Goal: Task Accomplishment & Management: Complete application form

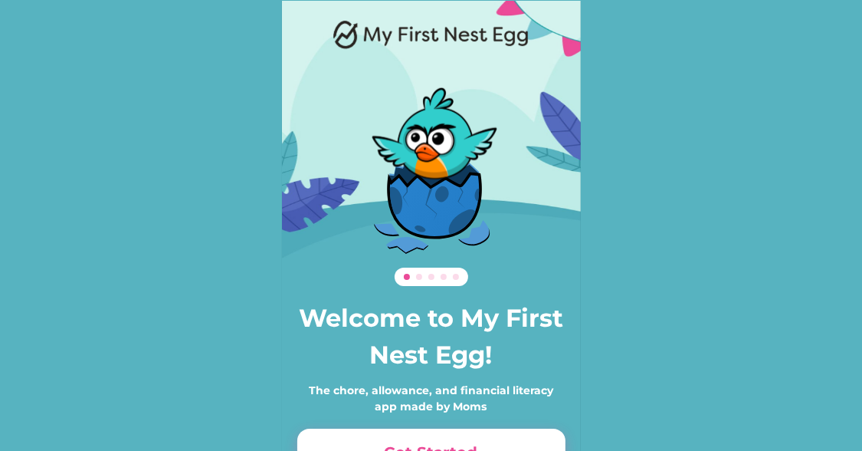
scroll to position [105, 0]
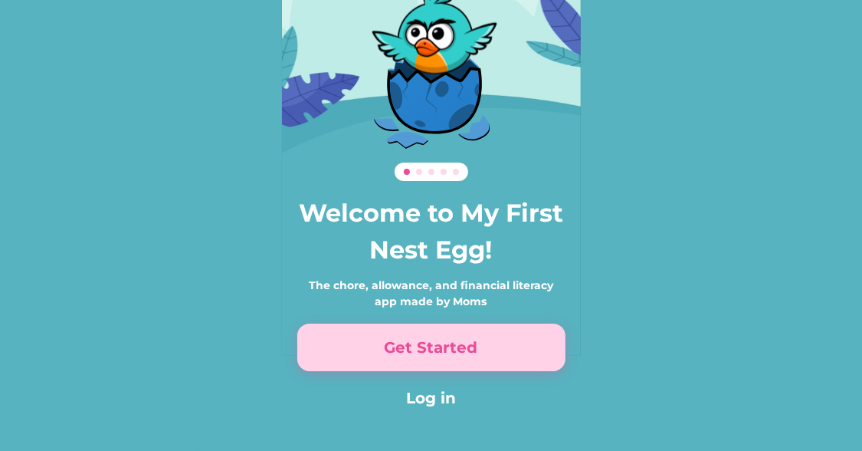
click at [431, 347] on button "Get Started" at bounding box center [431, 348] width 268 height 48
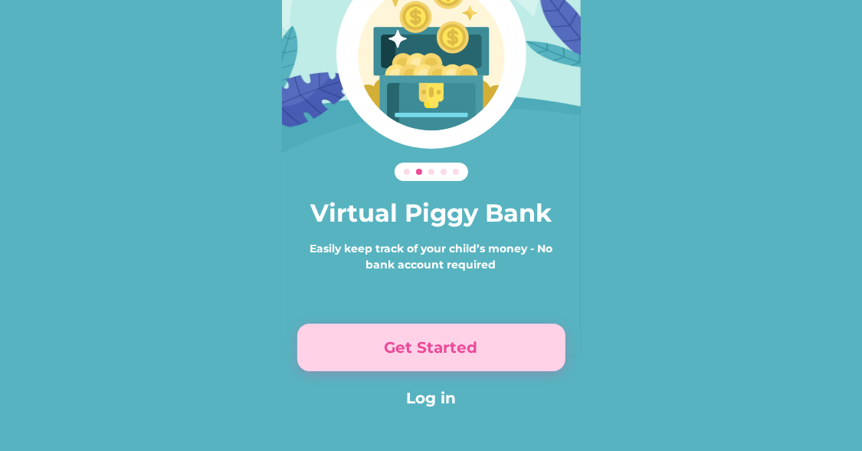
click at [431, 347] on button "Get Started" at bounding box center [431, 348] width 268 height 48
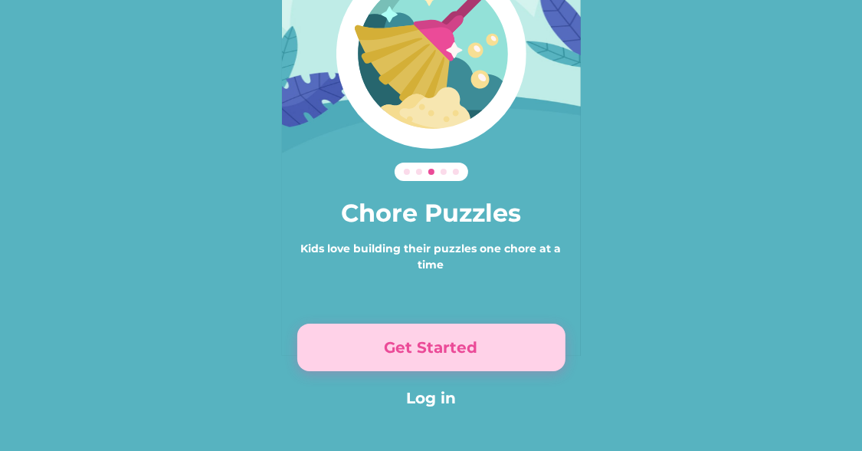
click at [431, 347] on button "Get Started" at bounding box center [431, 348] width 268 height 48
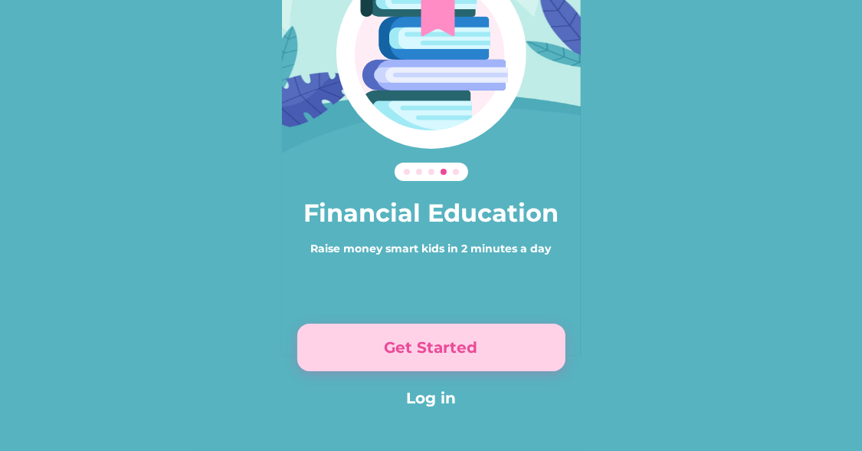
click at [431, 347] on button "Get Started" at bounding box center [431, 348] width 268 height 48
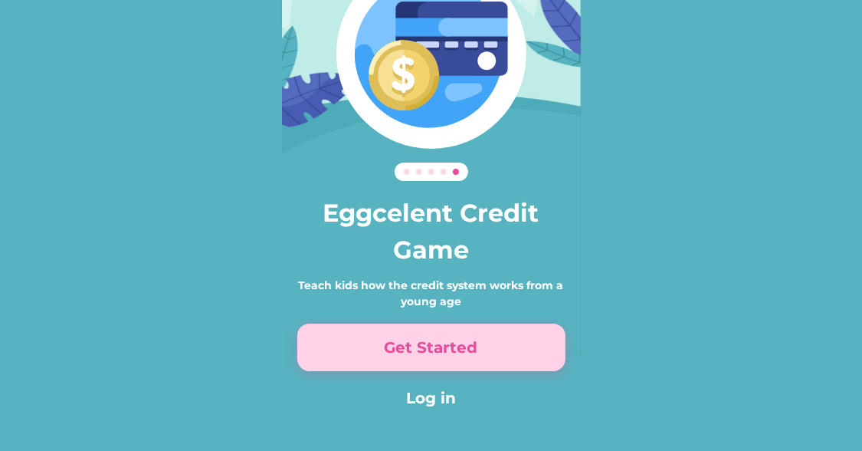
click at [431, 347] on button "Get Started" at bounding box center [431, 348] width 268 height 48
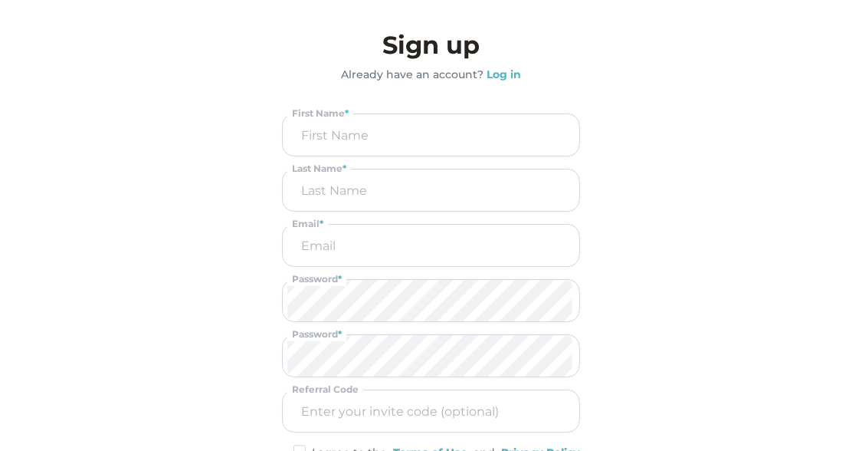
click at [387, 146] on input "input" at bounding box center [430, 134] width 287 height 41
type input "[PERSON_NAME]"
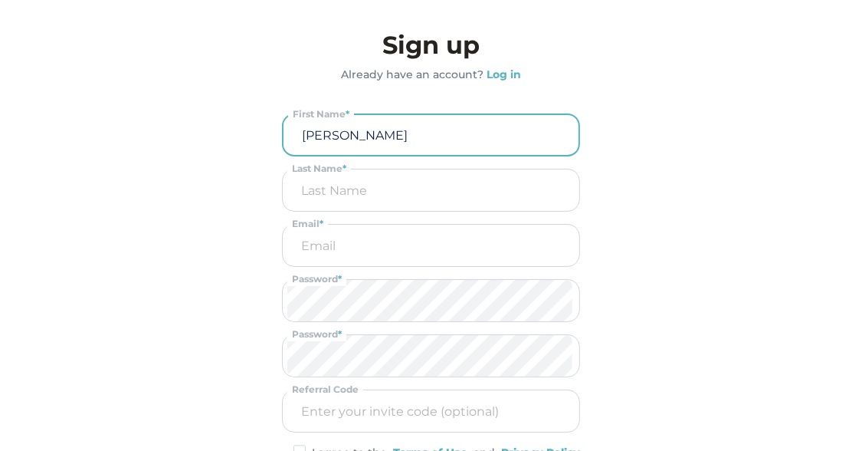
type input "B"
click at [340, 255] on input "email" at bounding box center [430, 245] width 287 height 41
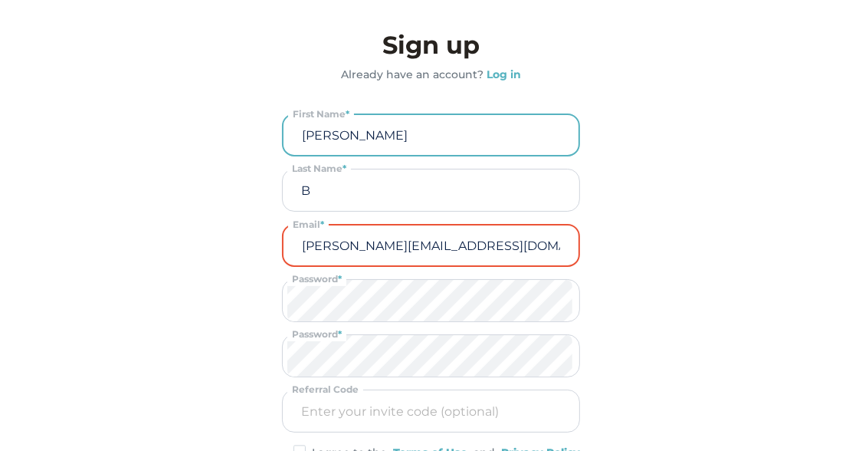
type input "[PERSON_NAME][EMAIL_ADDRESS][DOMAIN_NAME]"
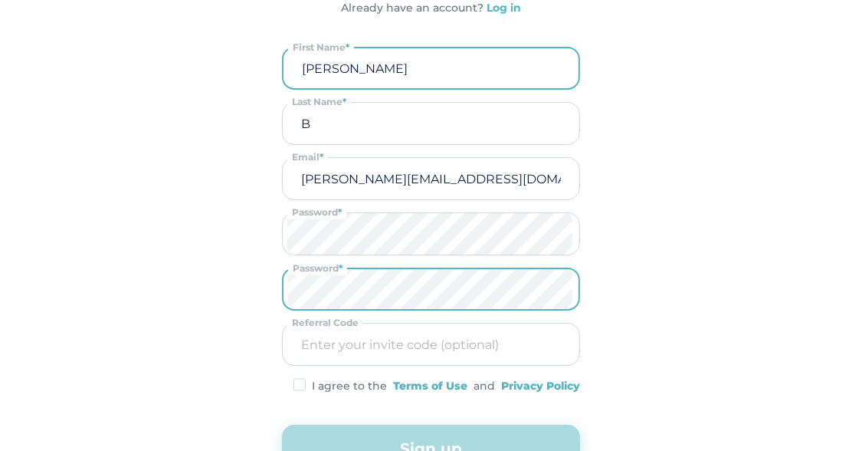
scroll to position [195, 0]
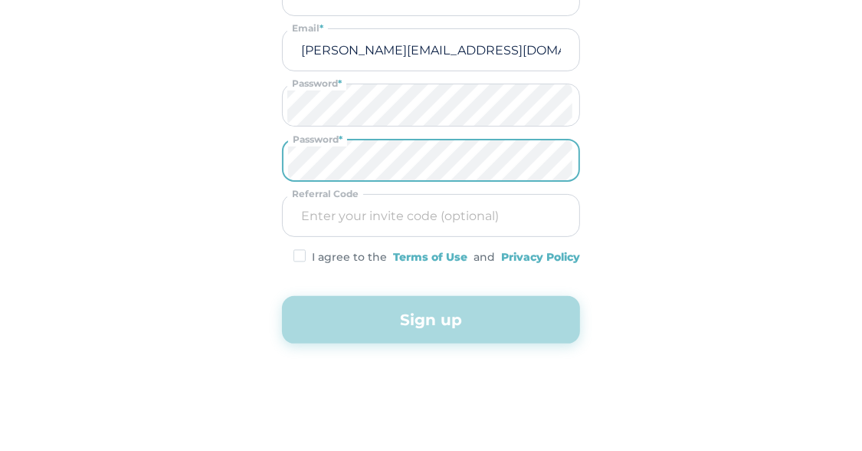
click at [296, 253] on img at bounding box center [300, 255] width 12 height 13
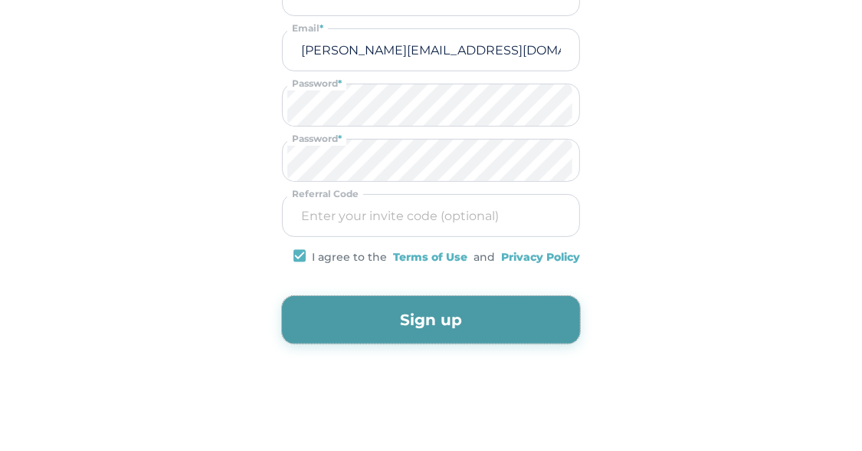
click at [347, 322] on button "Sign up" at bounding box center [431, 320] width 298 height 48
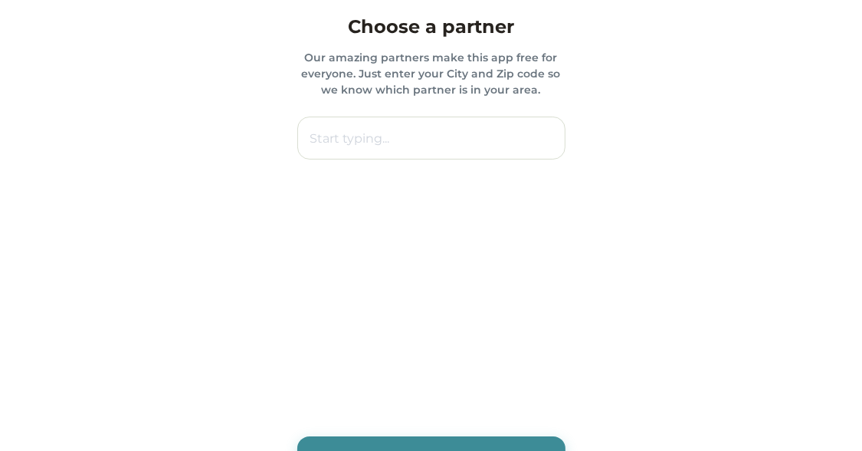
click at [393, 149] on input "text" at bounding box center [431, 138] width 268 height 43
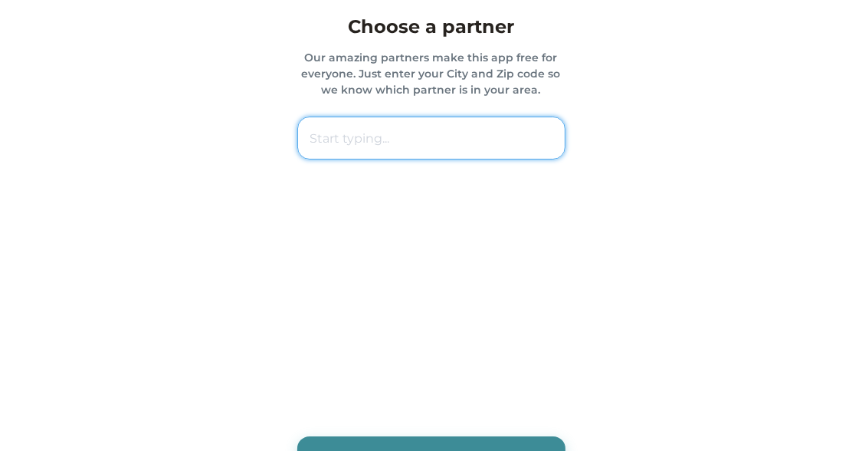
paste input "44805 [GEOGRAPHIC_DATA]"
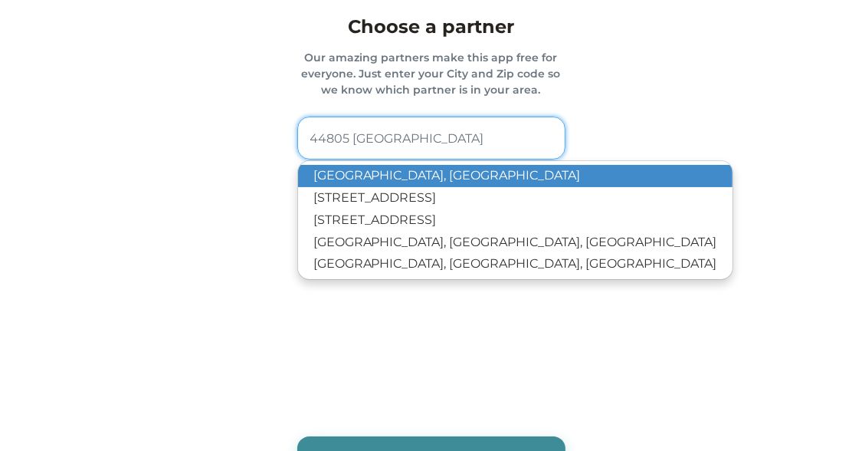
click at [424, 181] on p "[GEOGRAPHIC_DATA], [GEOGRAPHIC_DATA]" at bounding box center [515, 176] width 435 height 22
type input "[GEOGRAPHIC_DATA], [GEOGRAPHIC_DATA]"
